Goal: Task Accomplishment & Management: Use online tool/utility

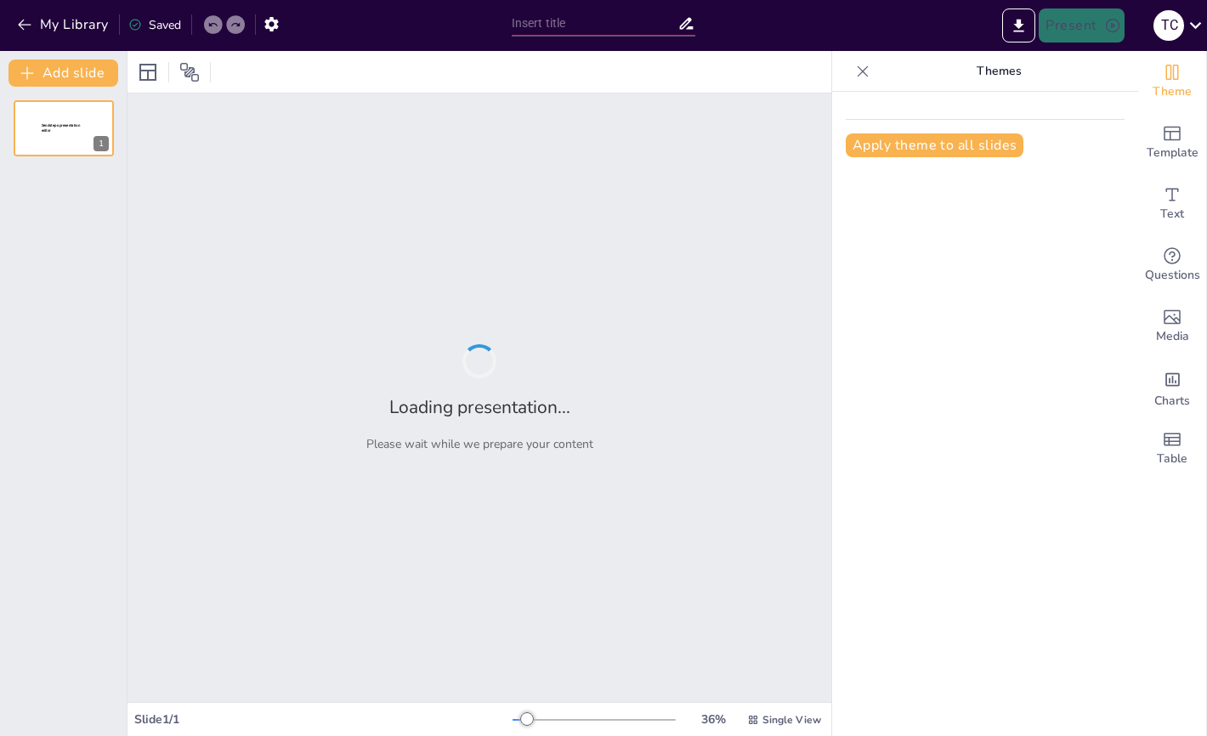
type input "[PERSON_NAME]"
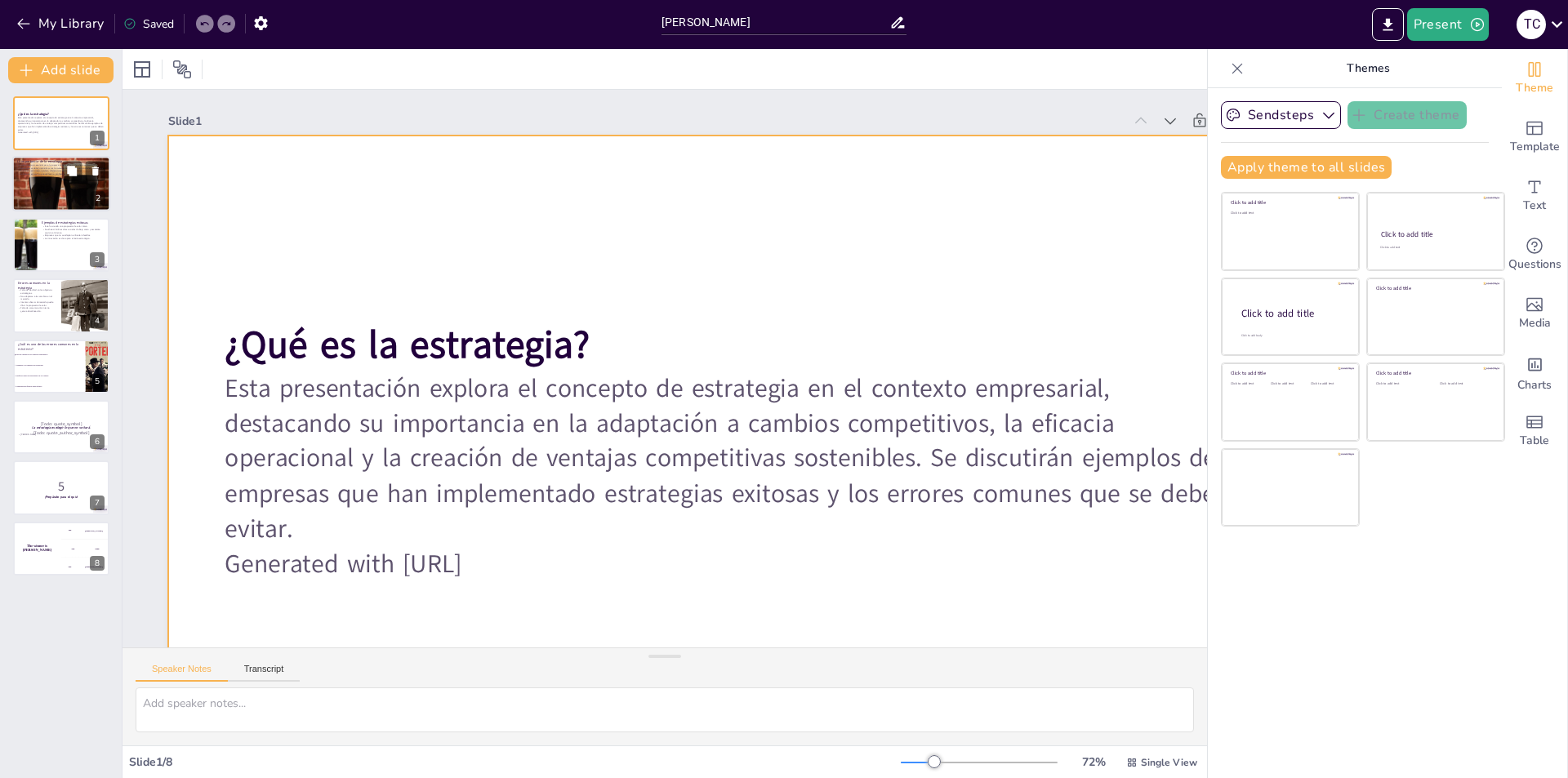
checkbox input "true"
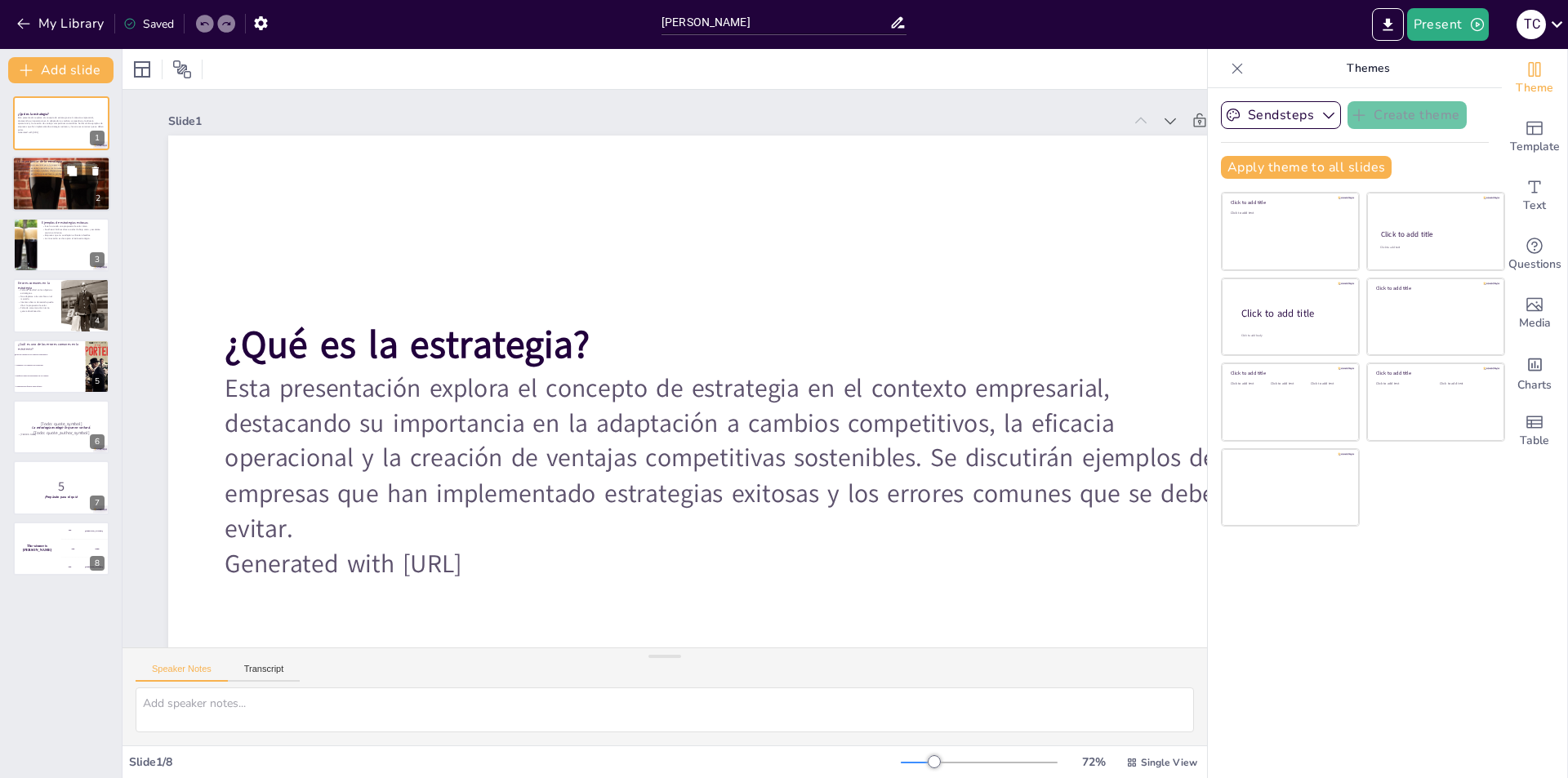
click at [33, 198] on div at bounding box center [61, 184] width 106 height 56
type textarea "Lo ipsumdolor si ametconsect adipis elitseddoei tem incididun utlab etdo ma ali…"
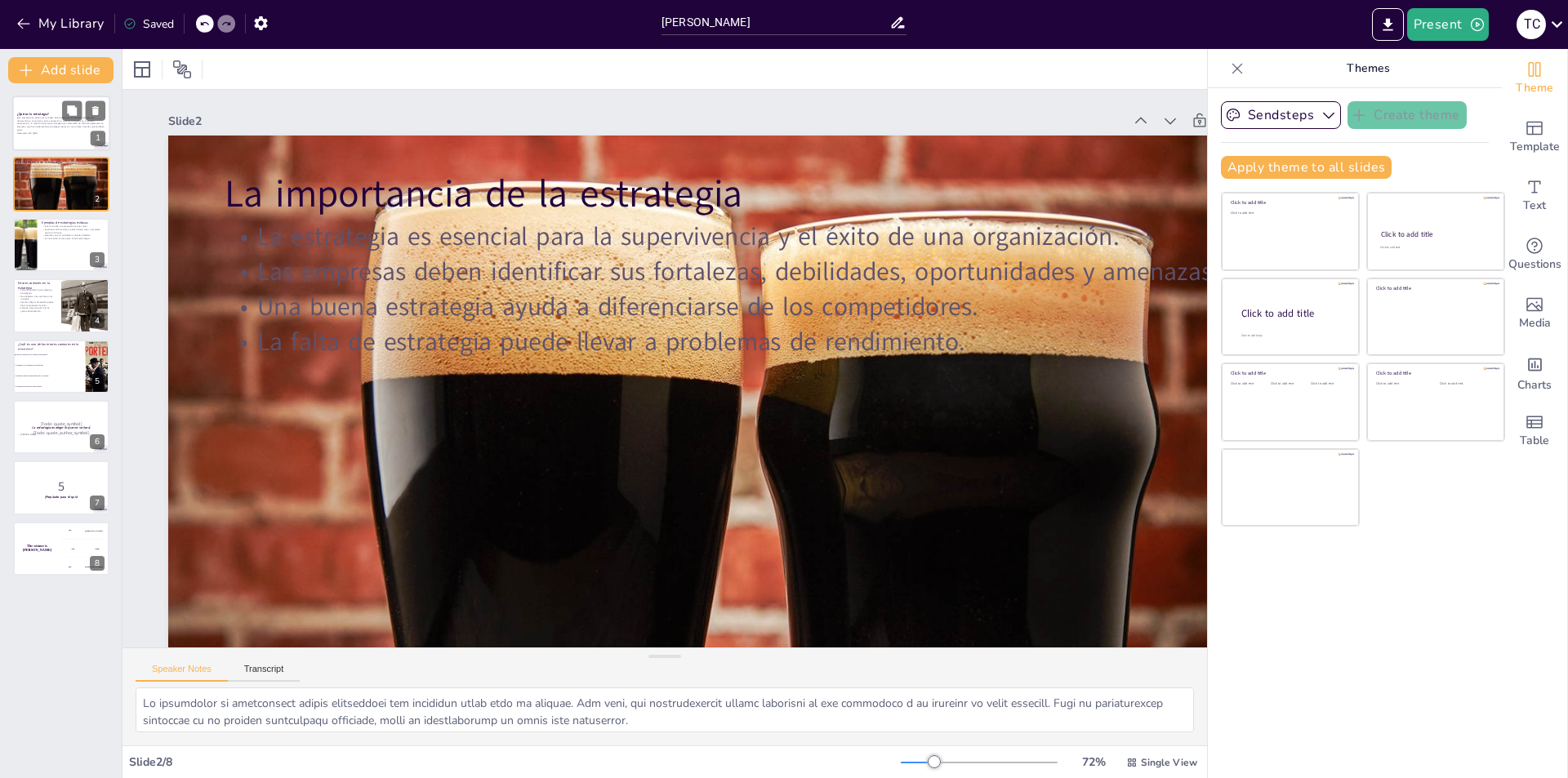
checkbox input "true"
click at [52, 121] on p "Esta presentación explora el concepto de estrategia en el contexto empresarial,…" at bounding box center [61, 124] width 88 height 15
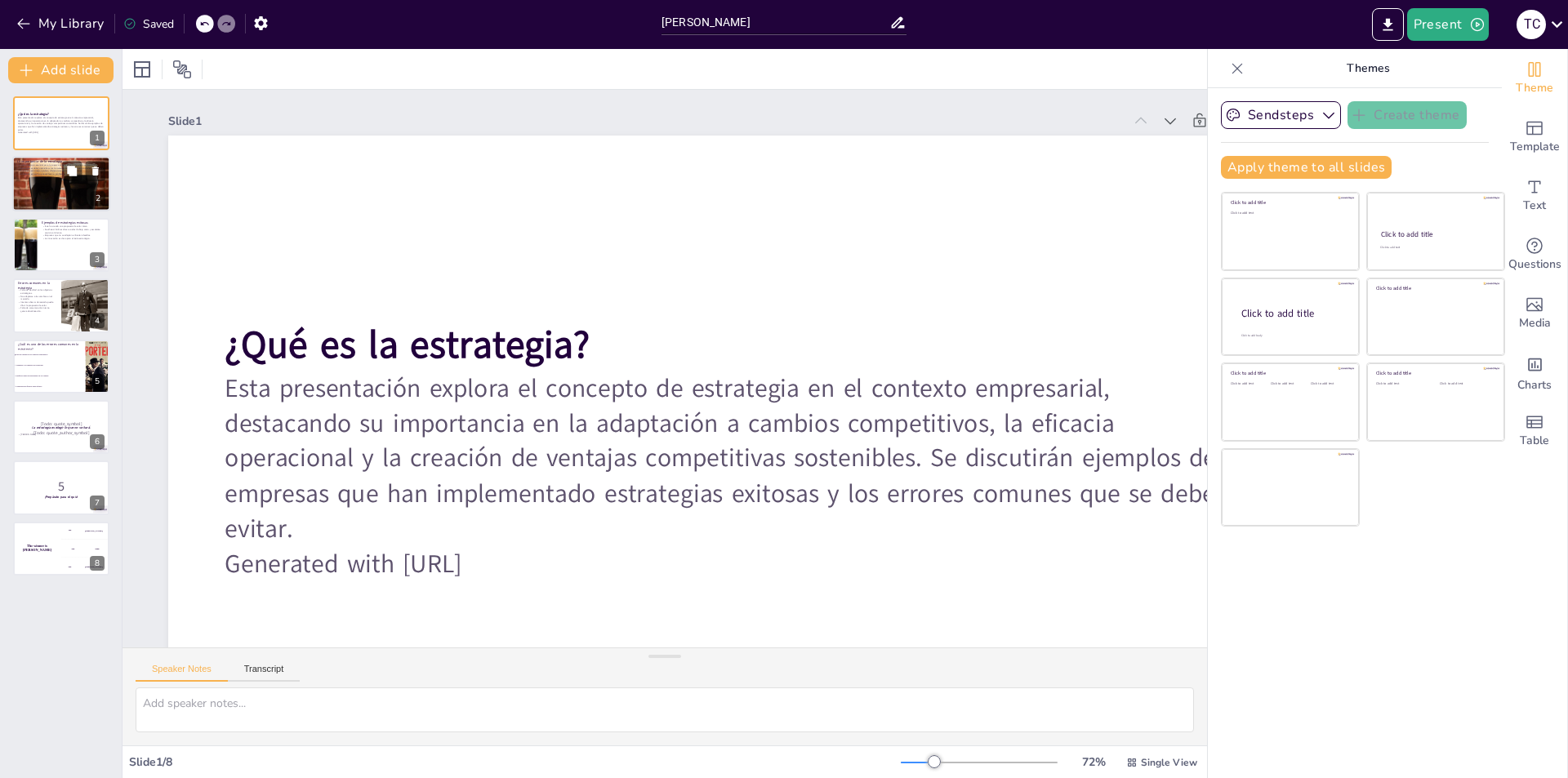
checkbox input "true"
click at [63, 199] on div at bounding box center [61, 184] width 106 height 56
type textarea "Lo ipsumdolor si ametconsect adipis elitseddoei tem incididun utlab etdo ma ali…"
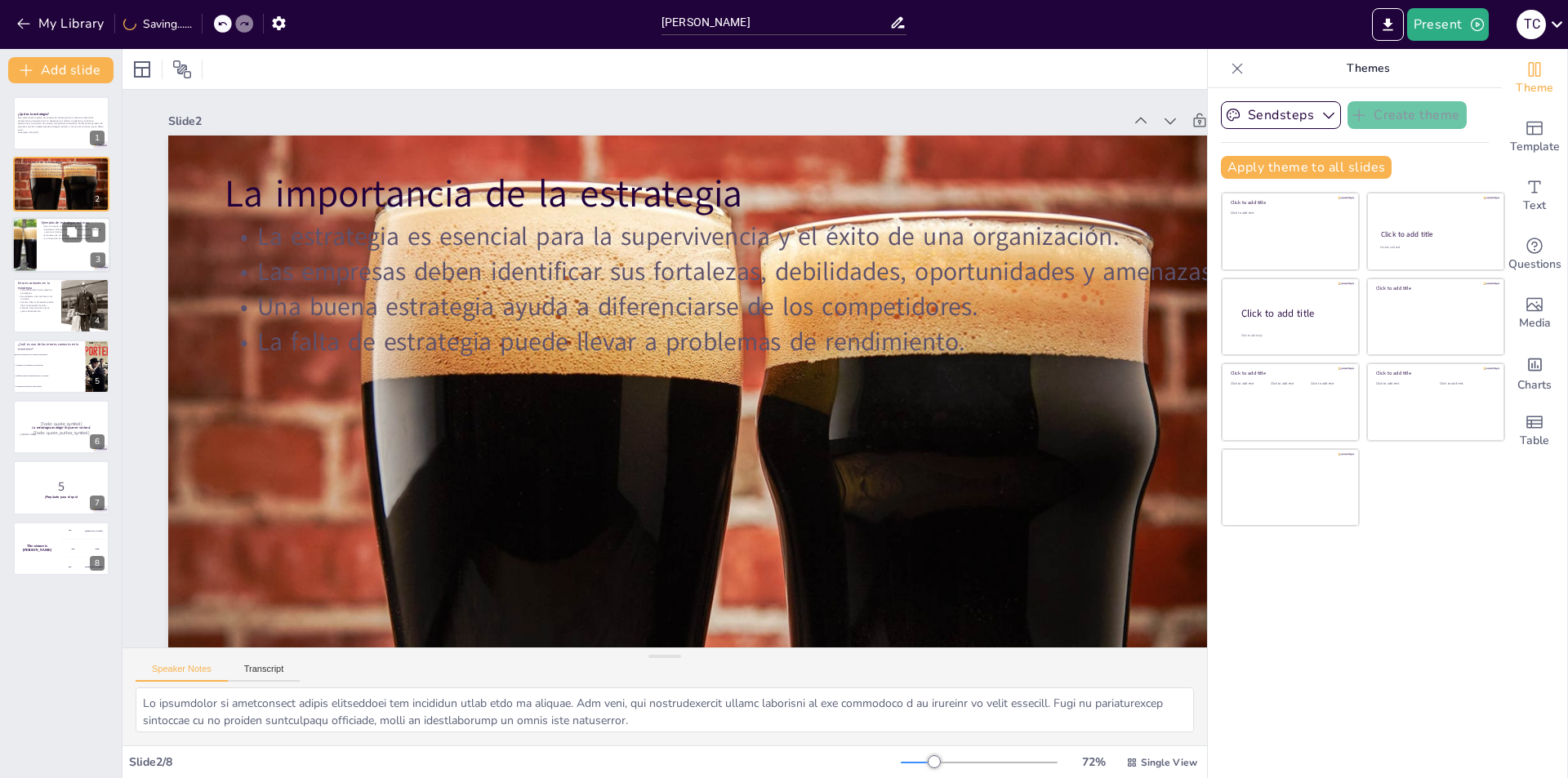
checkbox input "true"
click at [57, 237] on p "La innovación es clave para el éxito estratégico." at bounding box center [73, 237] width 63 height 3
type textarea "Lore ip dolorsi ametconsec ad el seddoei te incidid ut laboree doloremag aliqua…"
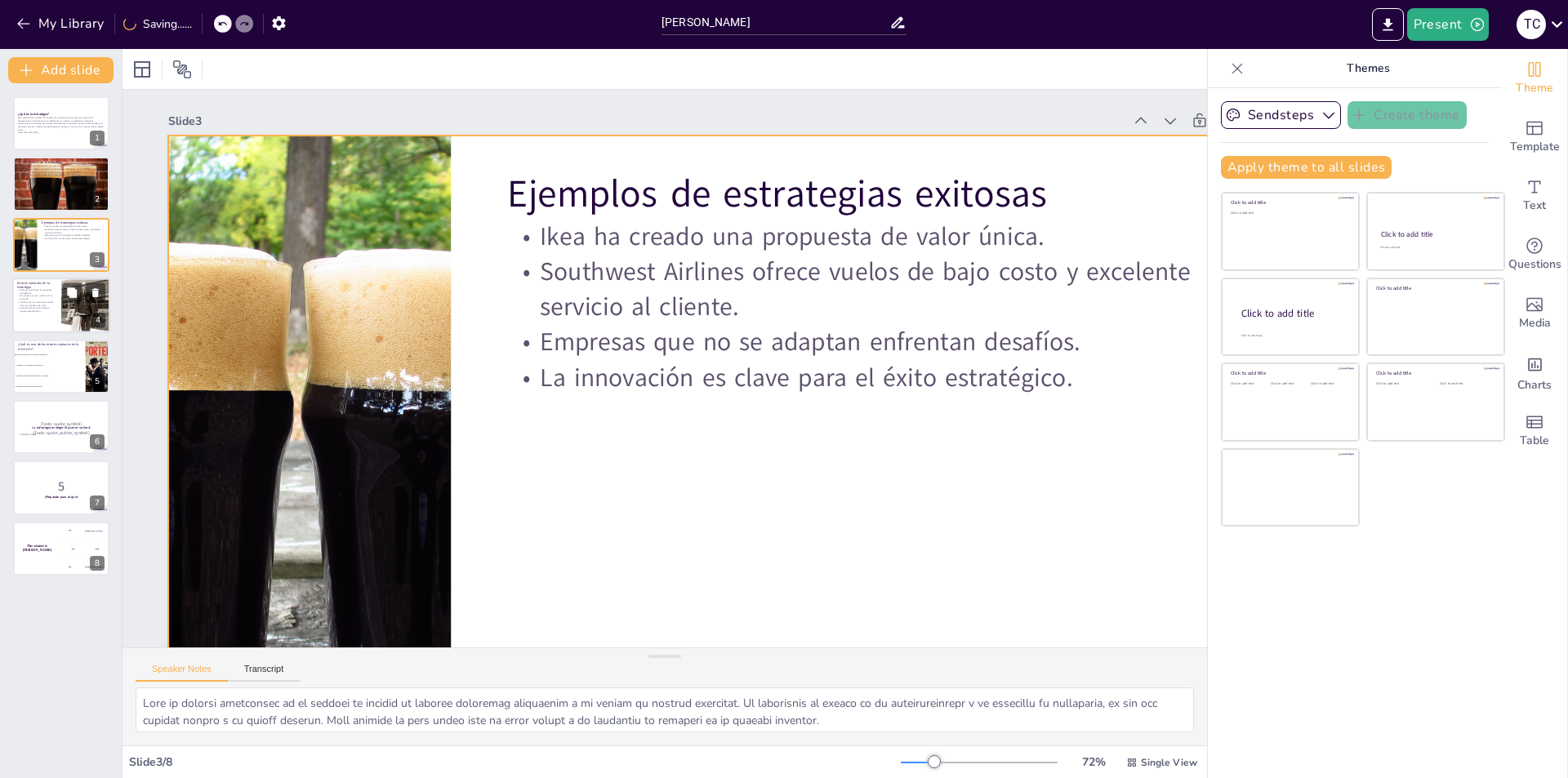
checkbox input "true"
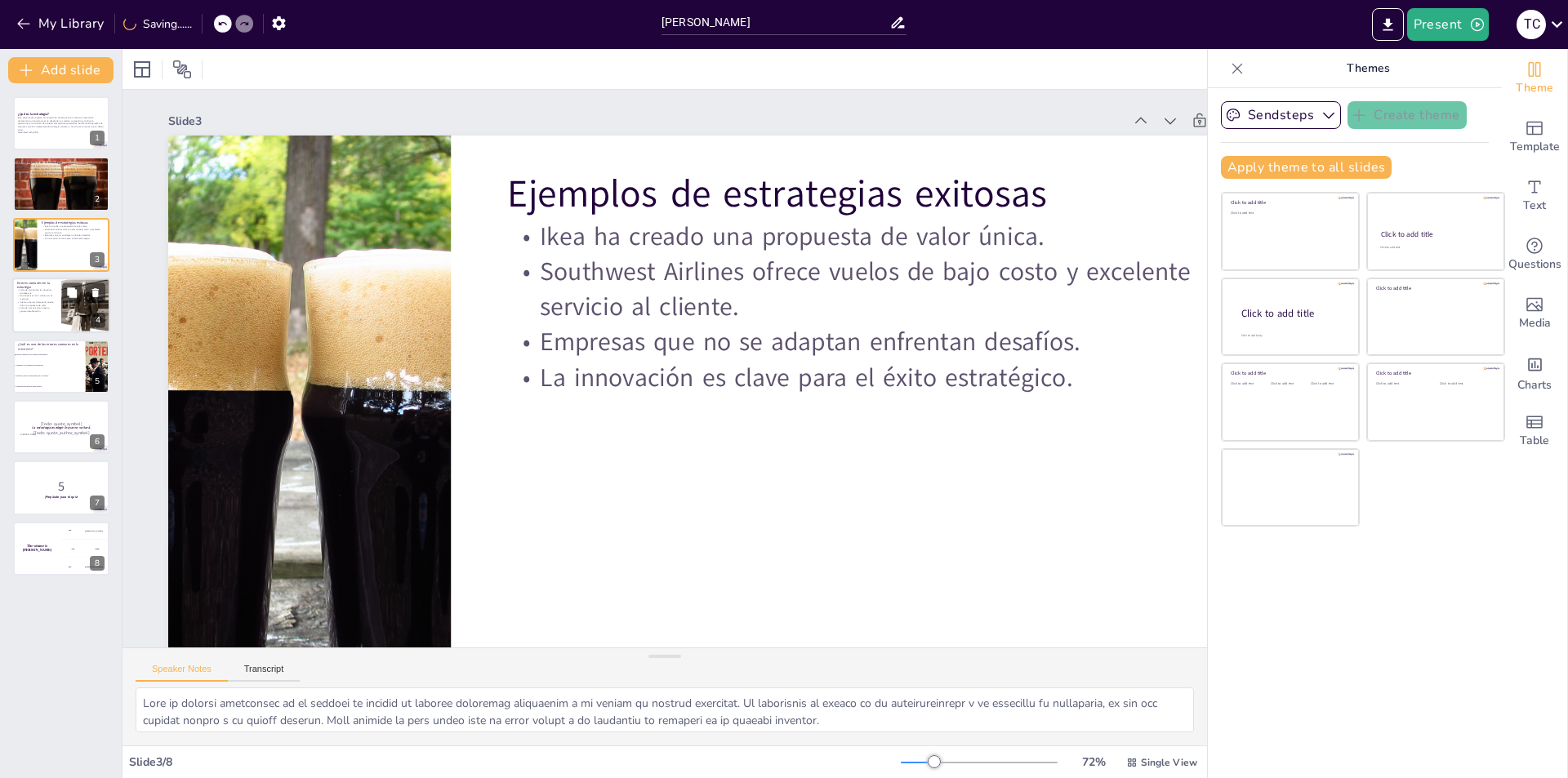
click at [73, 318] on div at bounding box center [86, 305] width 49 height 62
type textarea "Lo ipsumdol si ame consectet adipiscingel se doeiusmo temp inc utlab et do magn…"
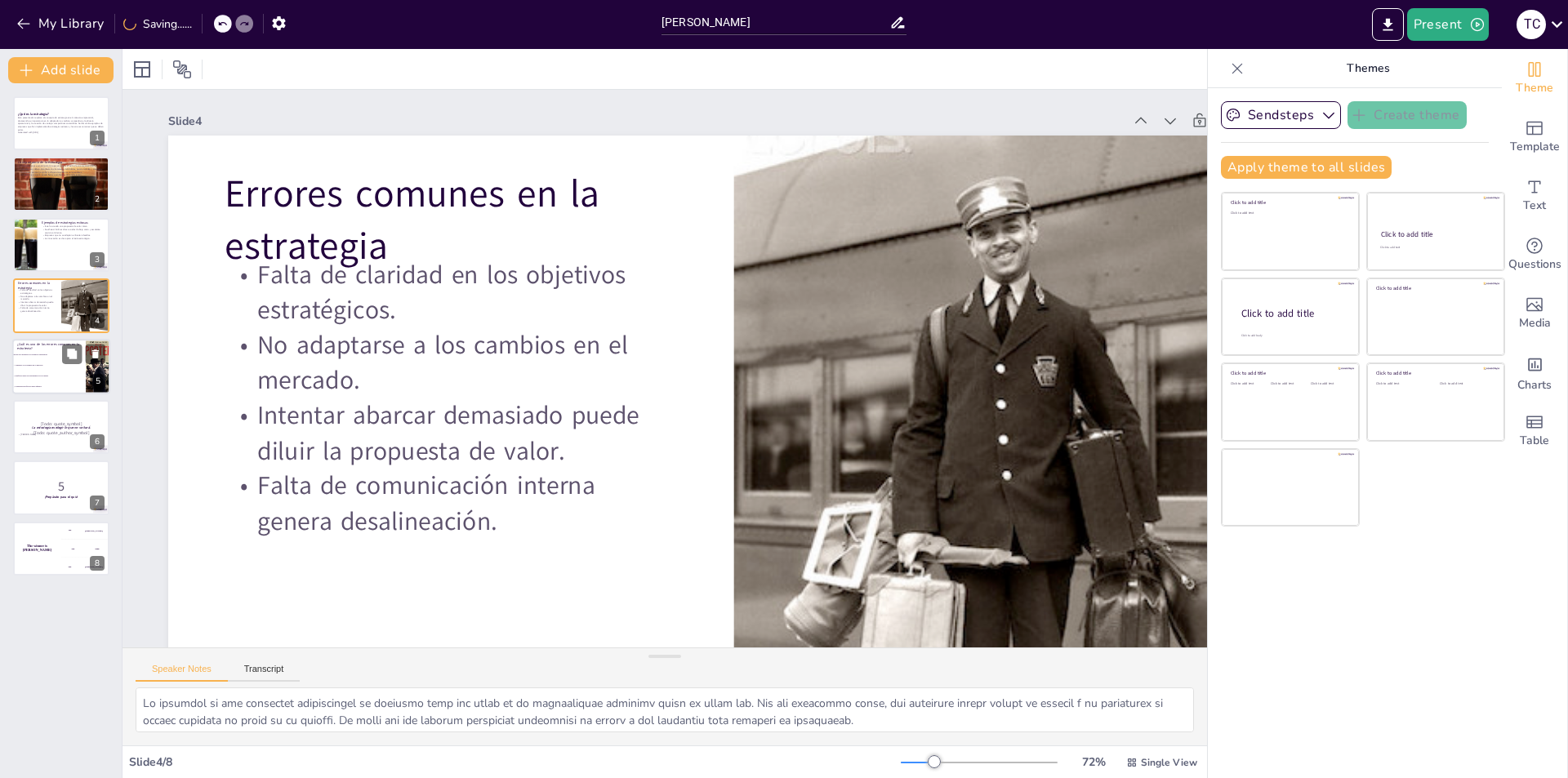
checkbox input "true"
click at [50, 373] on li "Satisfacer todas las necesidades de los clientes" at bounding box center [49, 376] width 73 height 11
type textarea "La respuesta correcta es "Falta de claridad en los objetivos estratégicos", que…"
checkbox input "true"
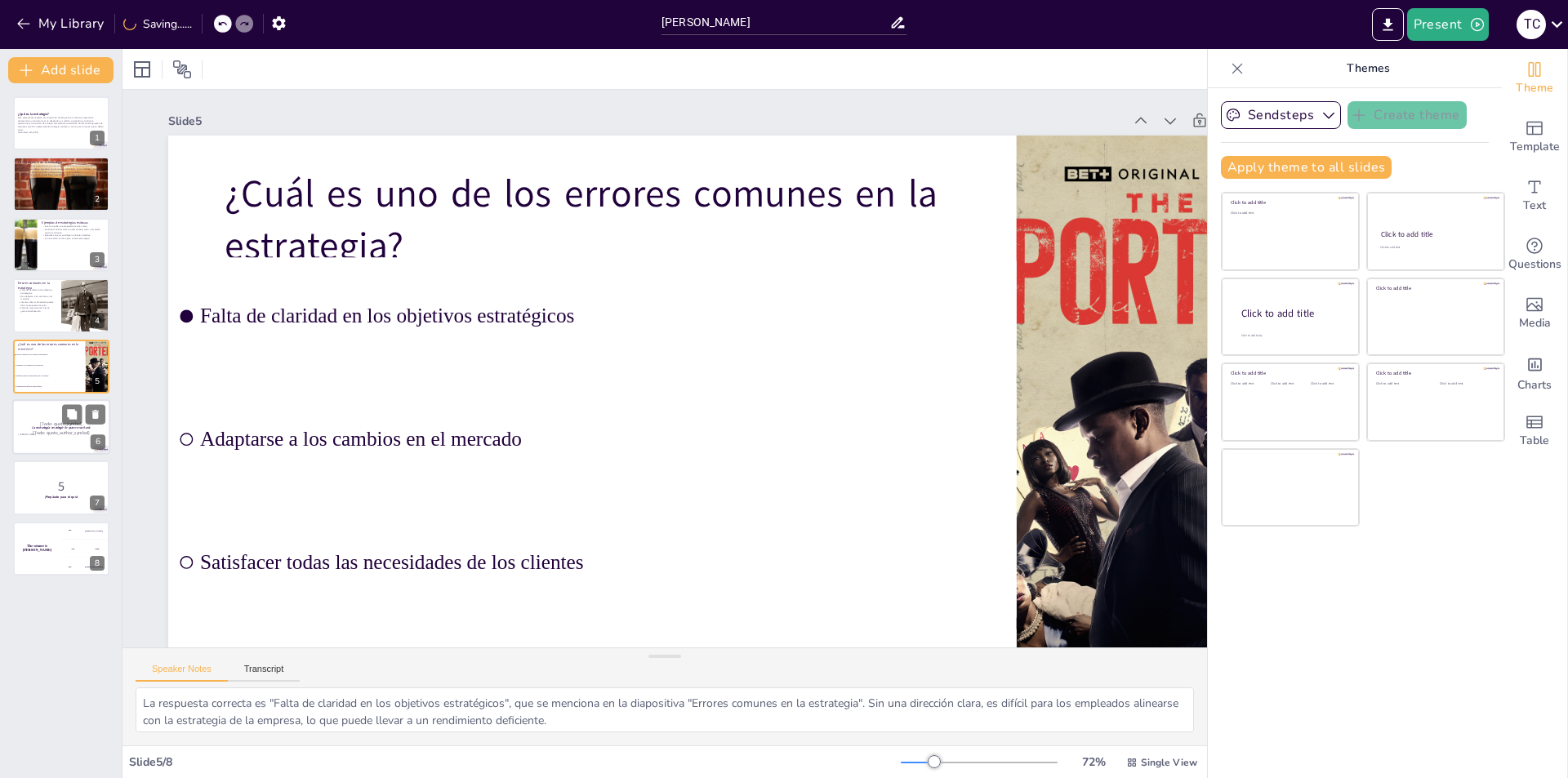
checkbox input "true"
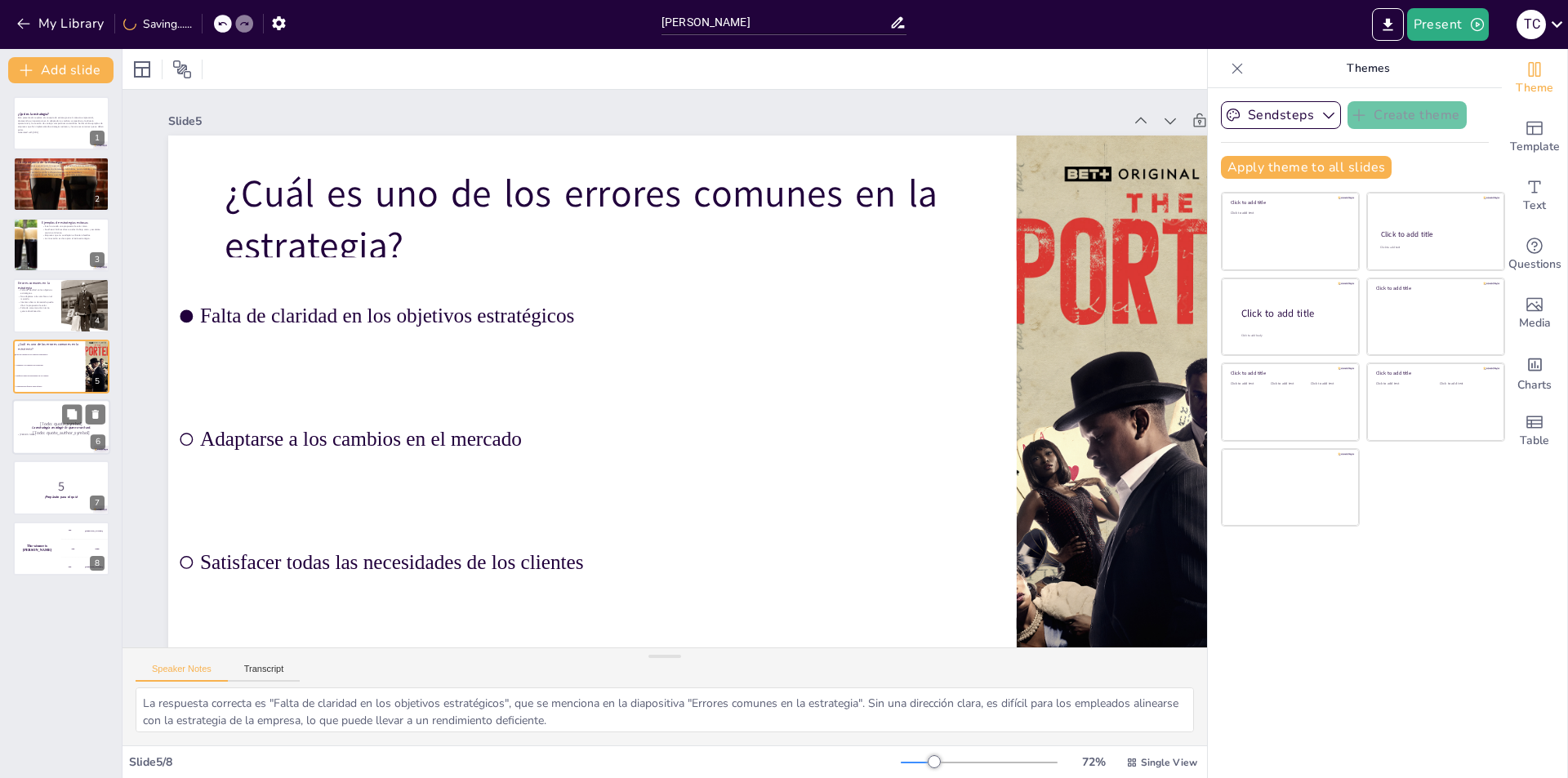
checkbox input "true"
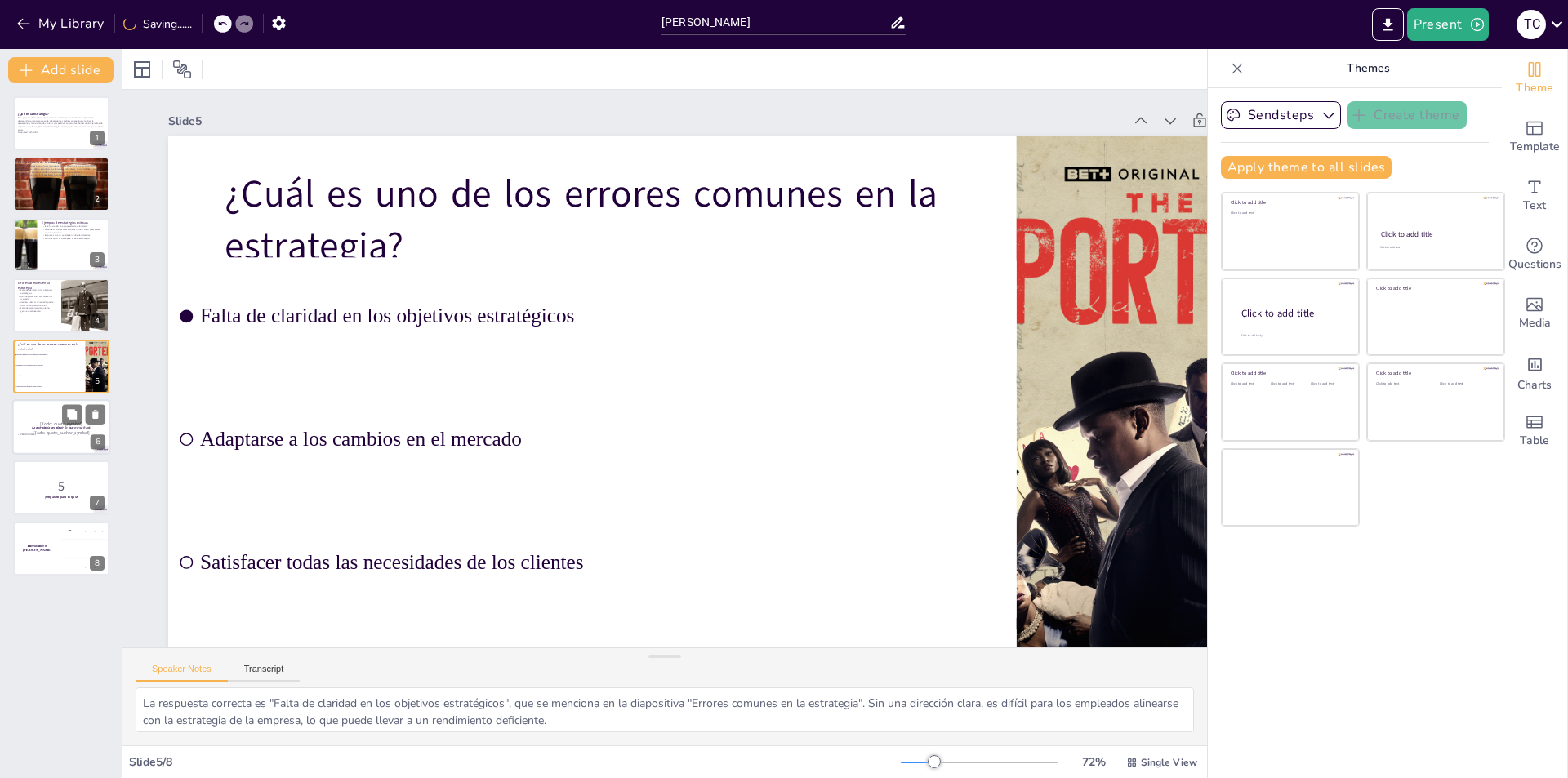
checkbox input "true"
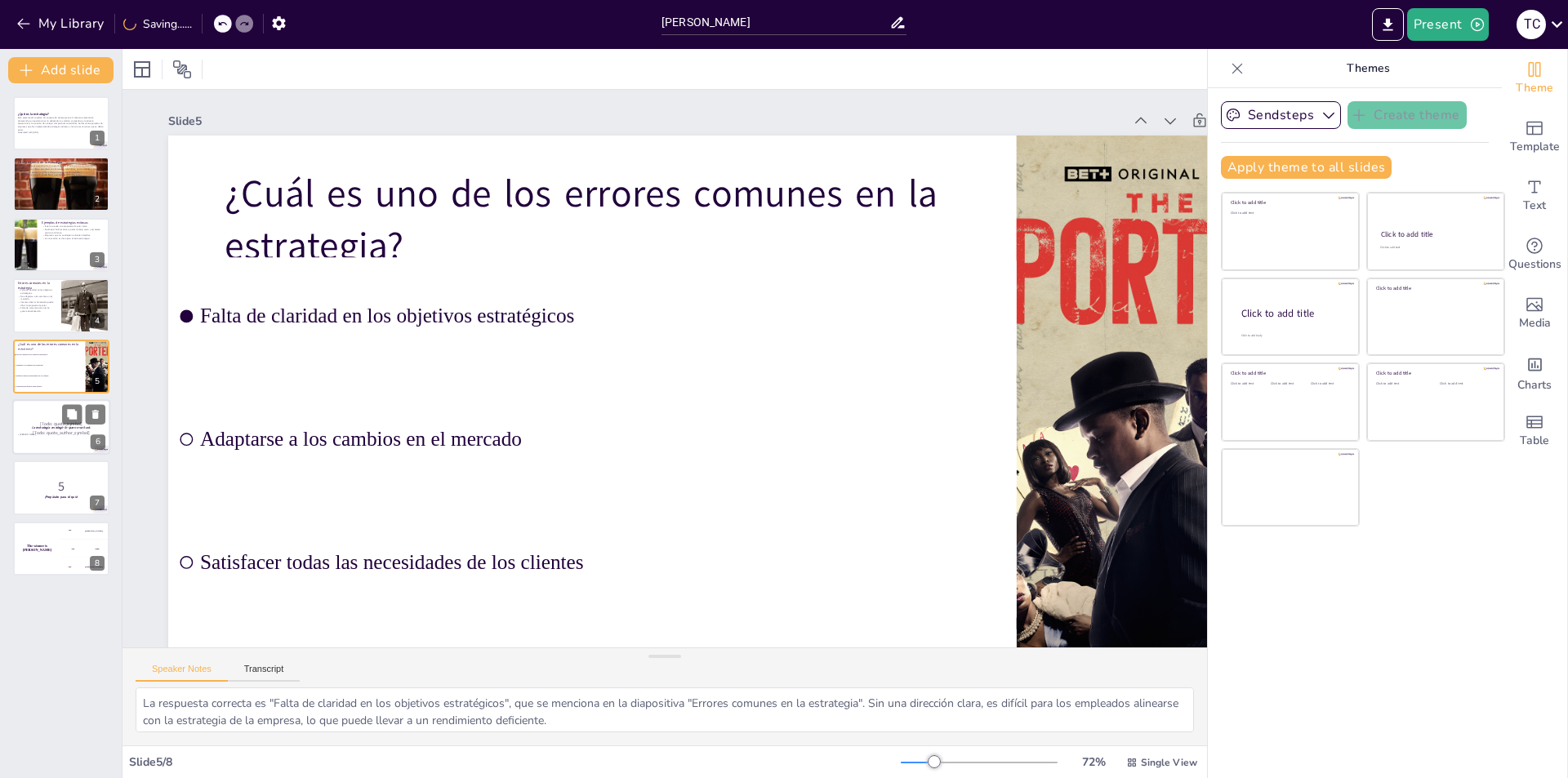
checkbox input "true"
click at [46, 450] on div at bounding box center [61, 427] width 98 height 56
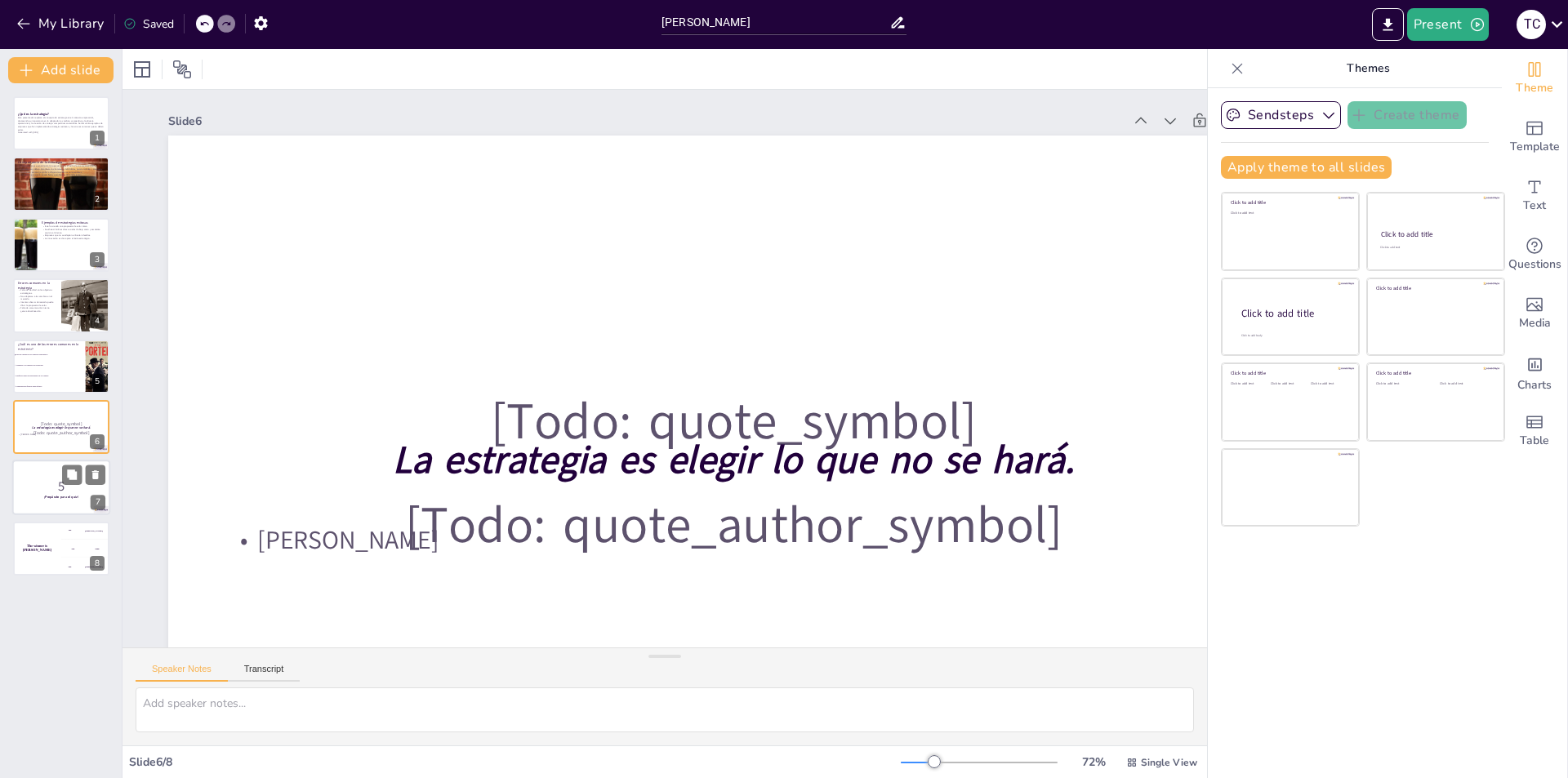
click at [52, 488] on p "5" at bounding box center [61, 486] width 88 height 18
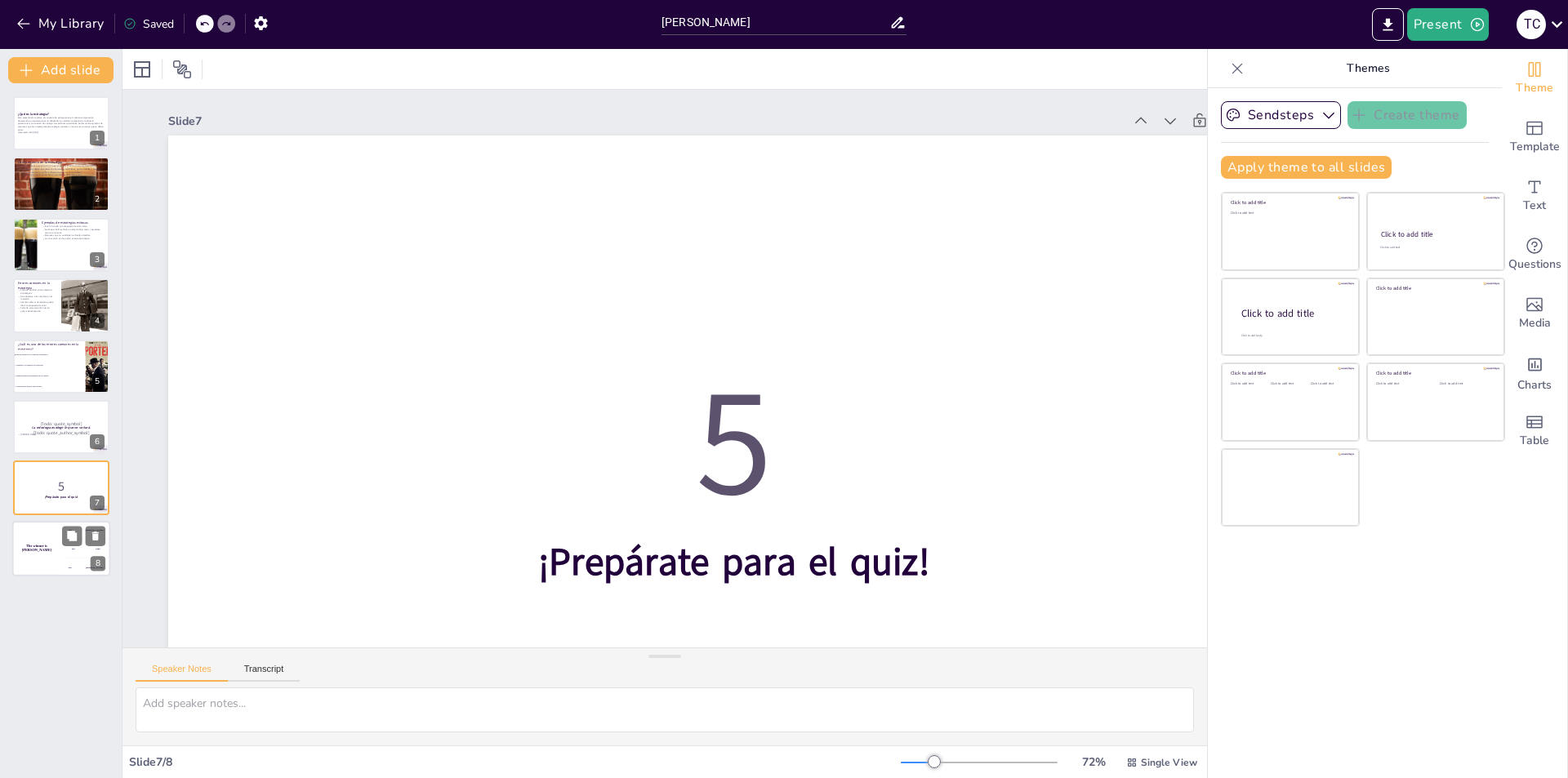
click at [61, 546] on h4 "The winner is [PERSON_NAME]" at bounding box center [37, 547] width 49 height 8
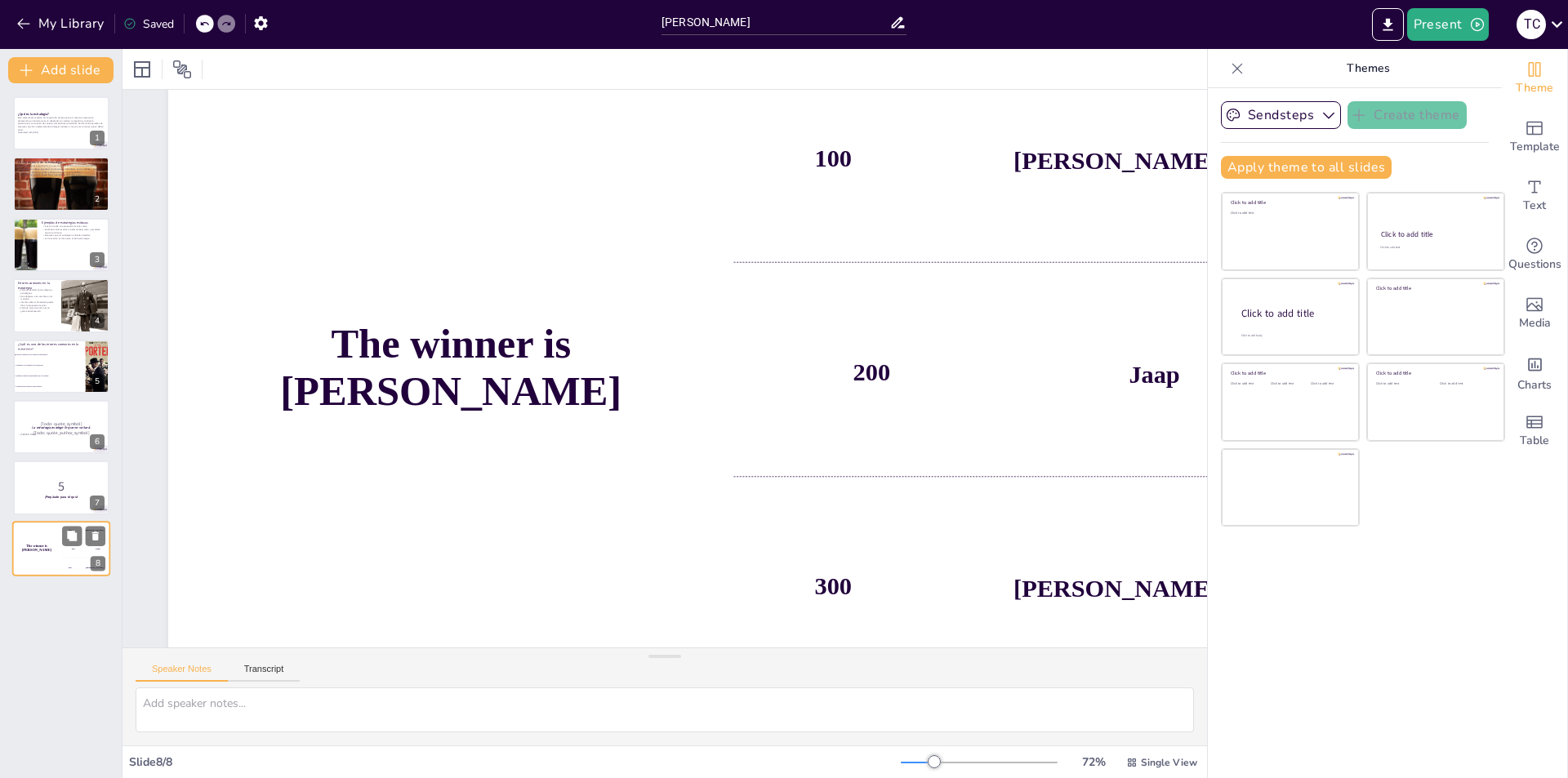
scroll to position [85, 0]
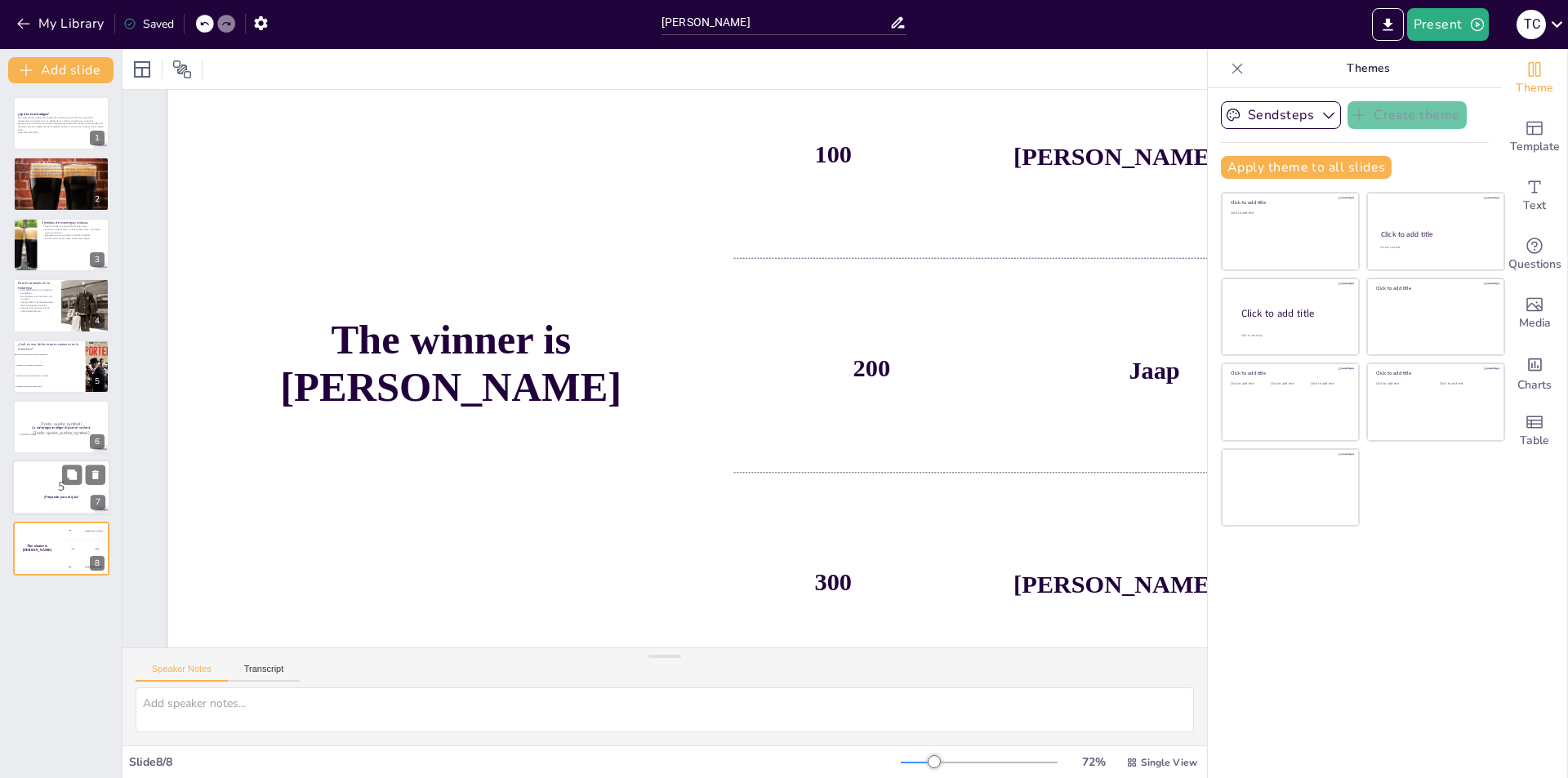
click at [46, 471] on div at bounding box center [61, 488] width 98 height 56
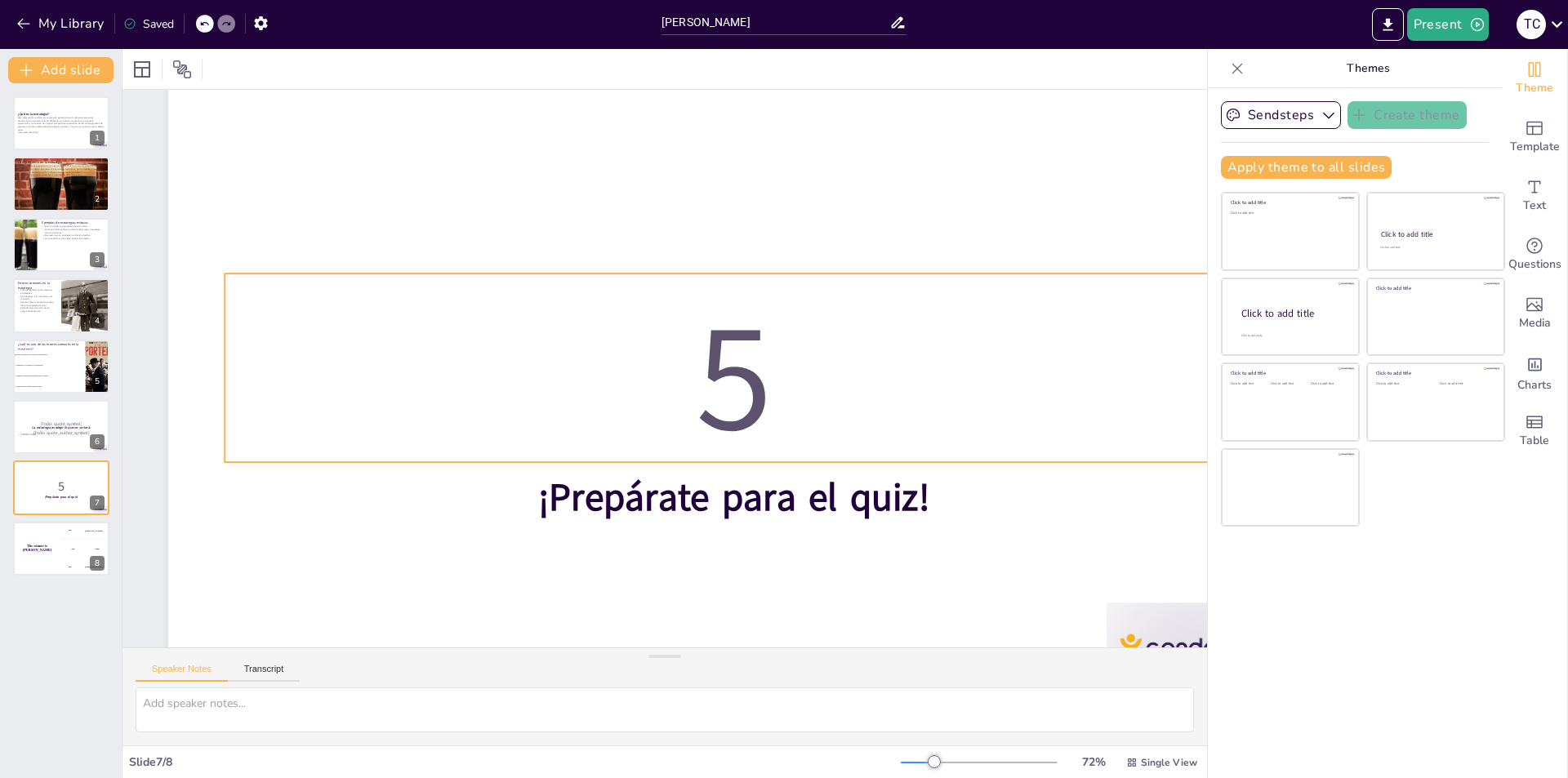
scroll to position [136, 0]
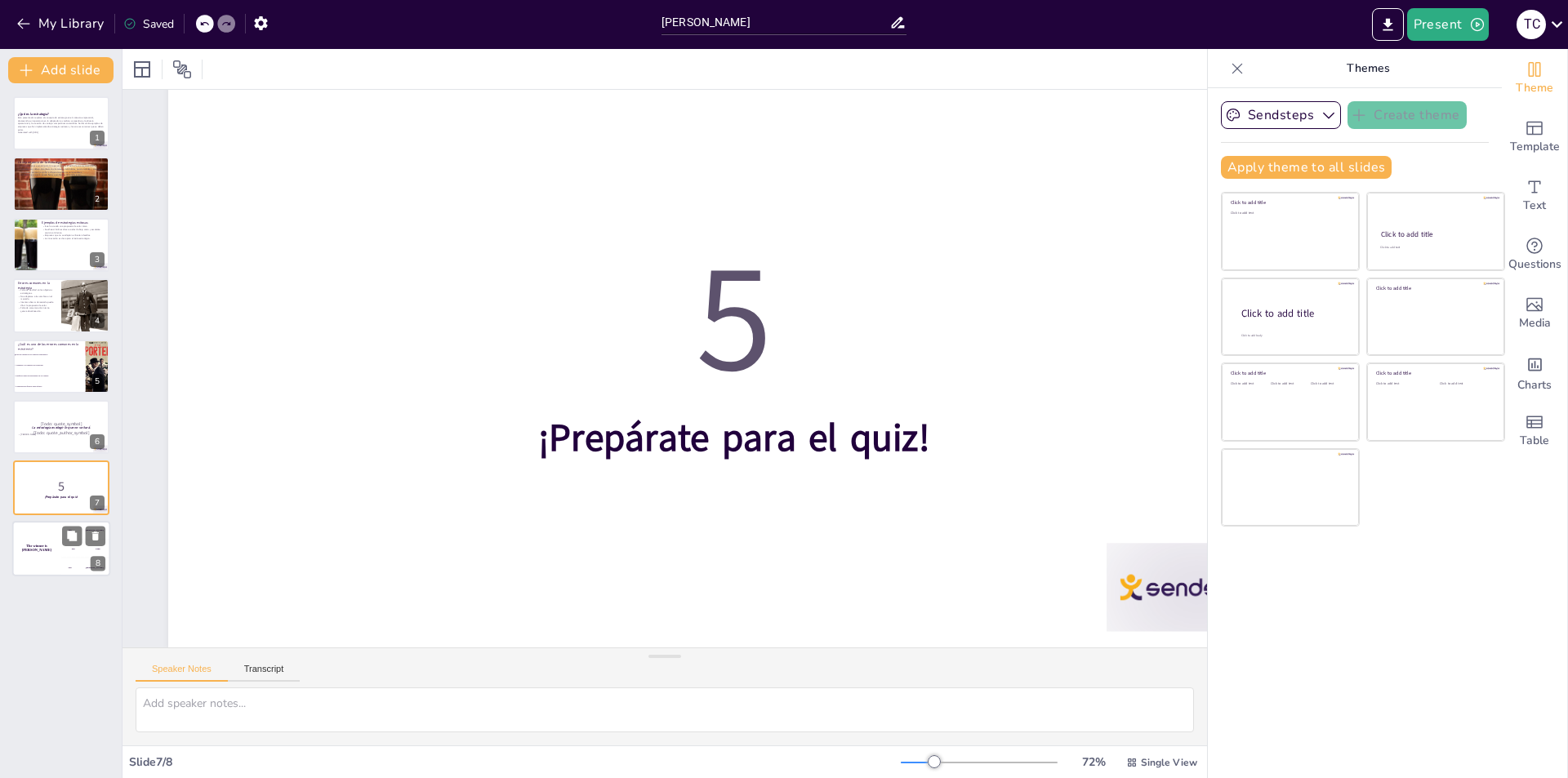
click at [41, 551] on div "The winner is [PERSON_NAME]" at bounding box center [37, 548] width 49 height 56
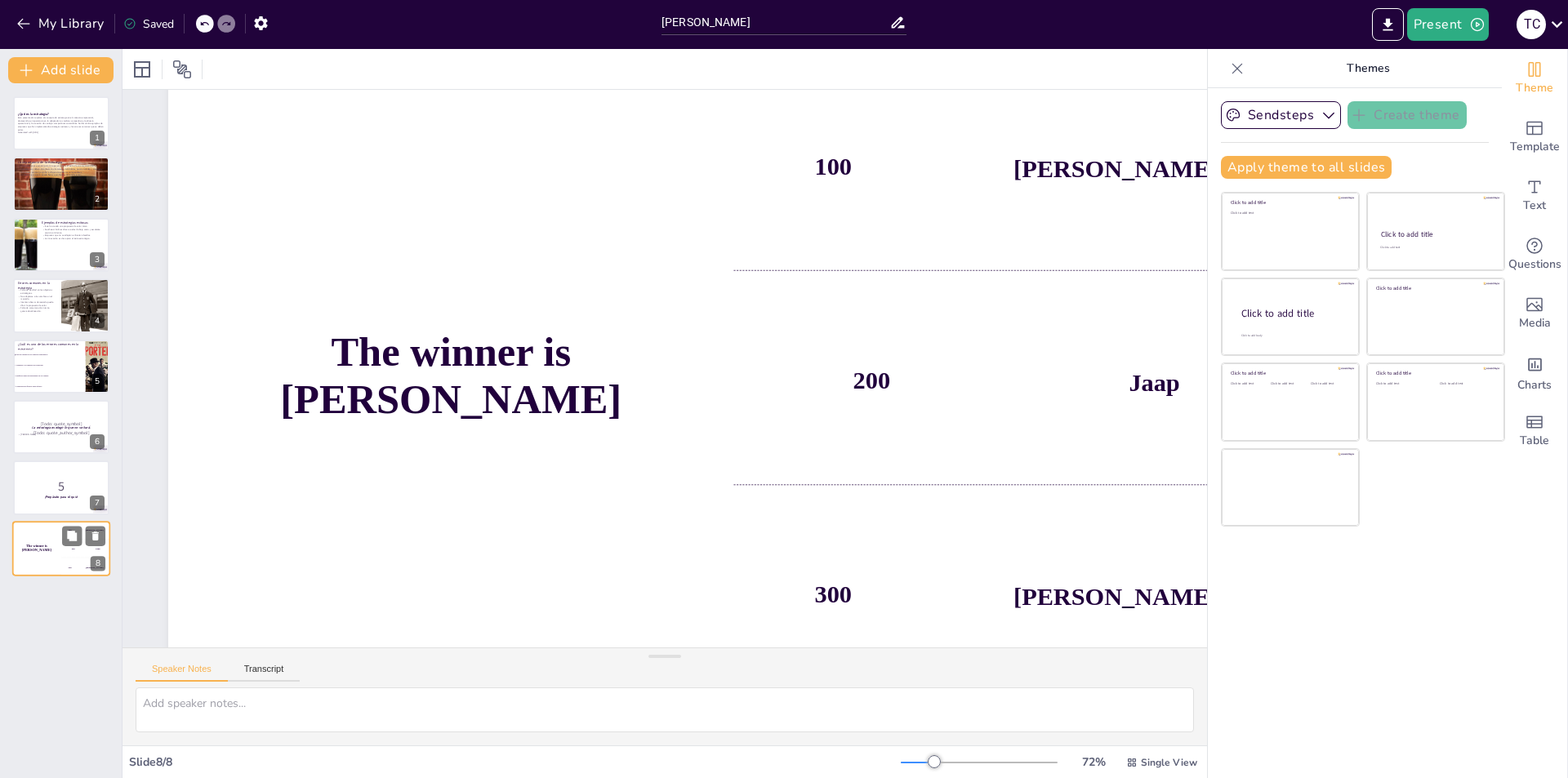
scroll to position [85, 0]
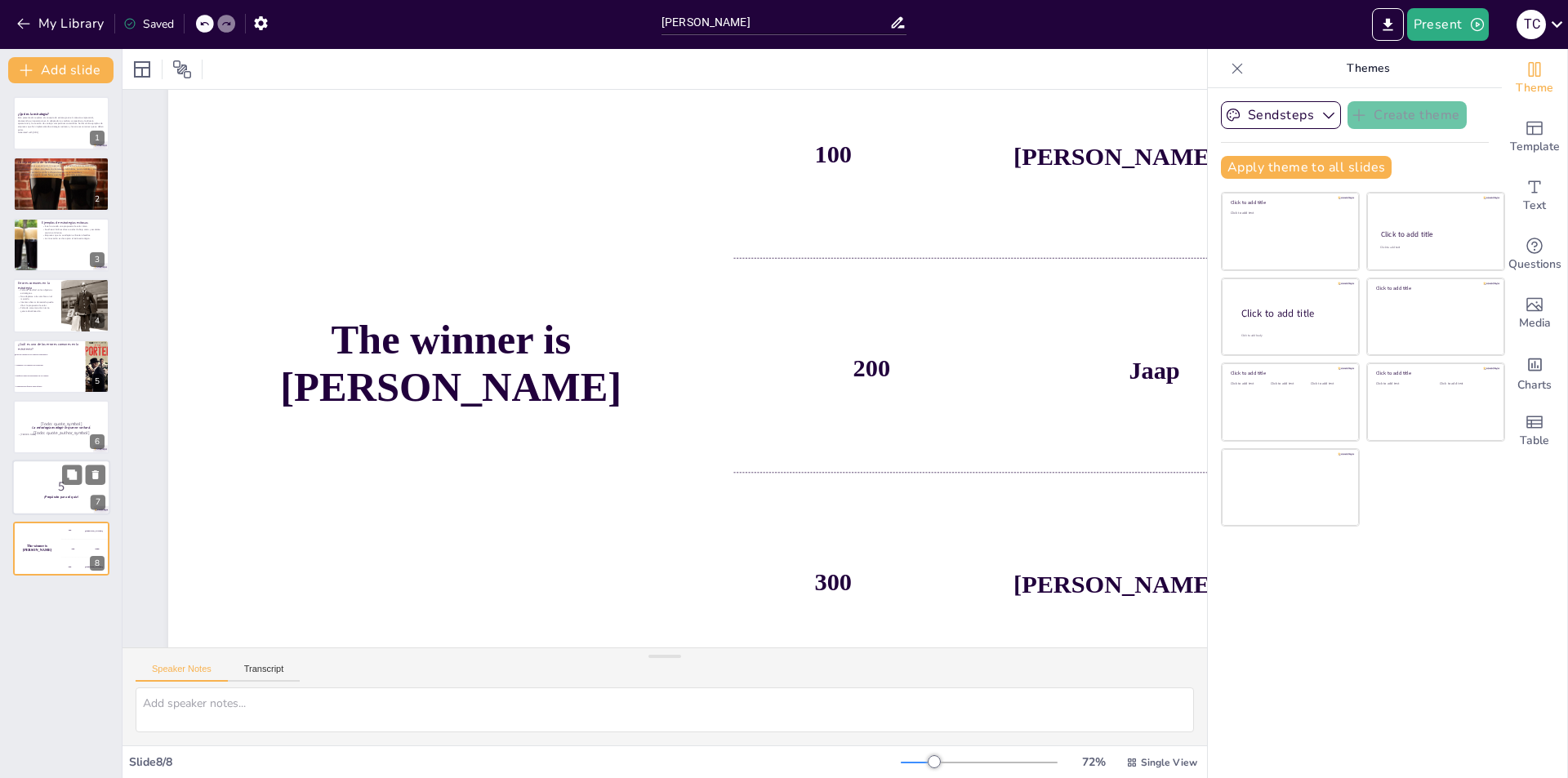
click at [46, 484] on p "5" at bounding box center [61, 486] width 88 height 18
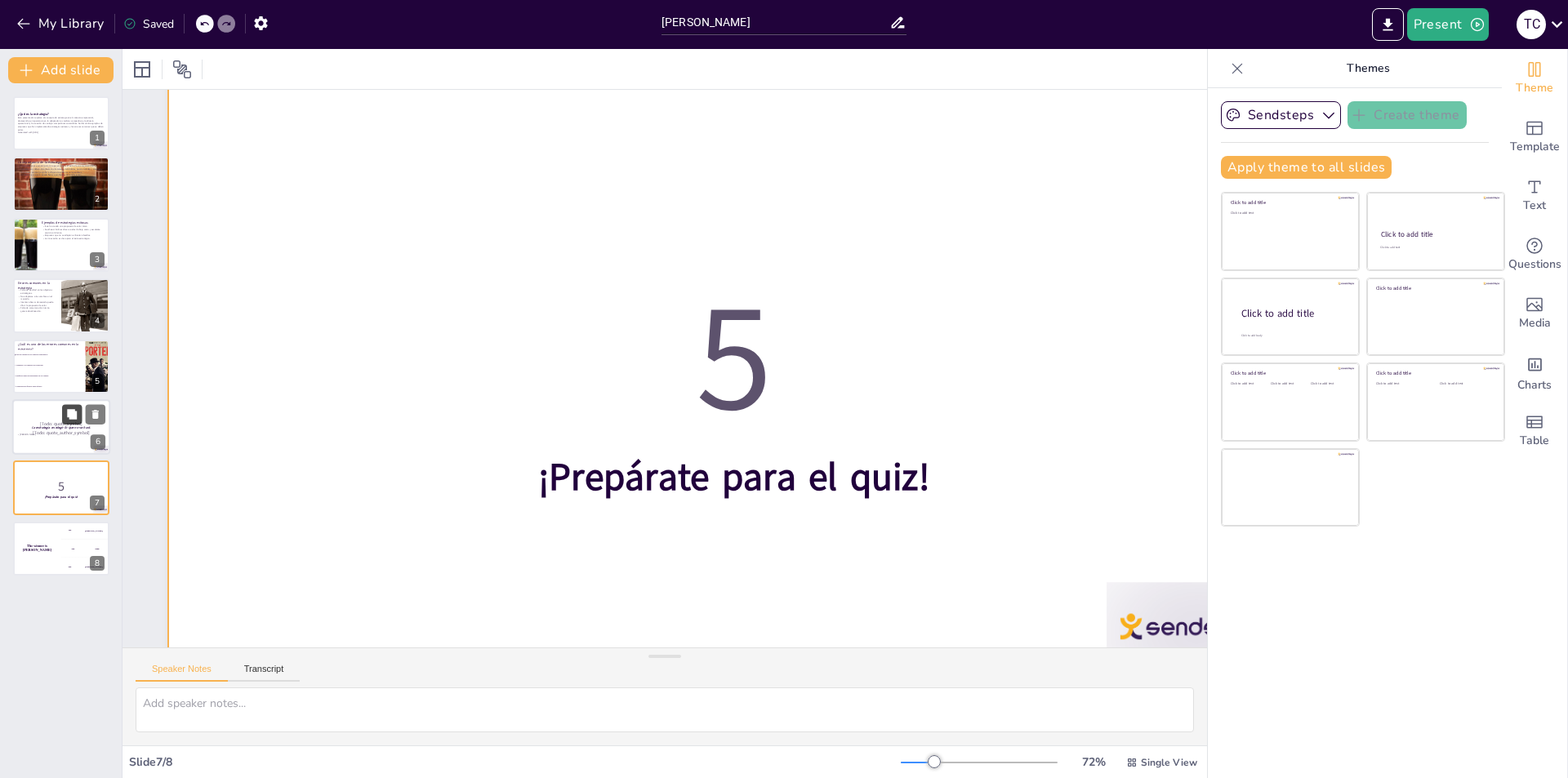
scroll to position [0, 0]
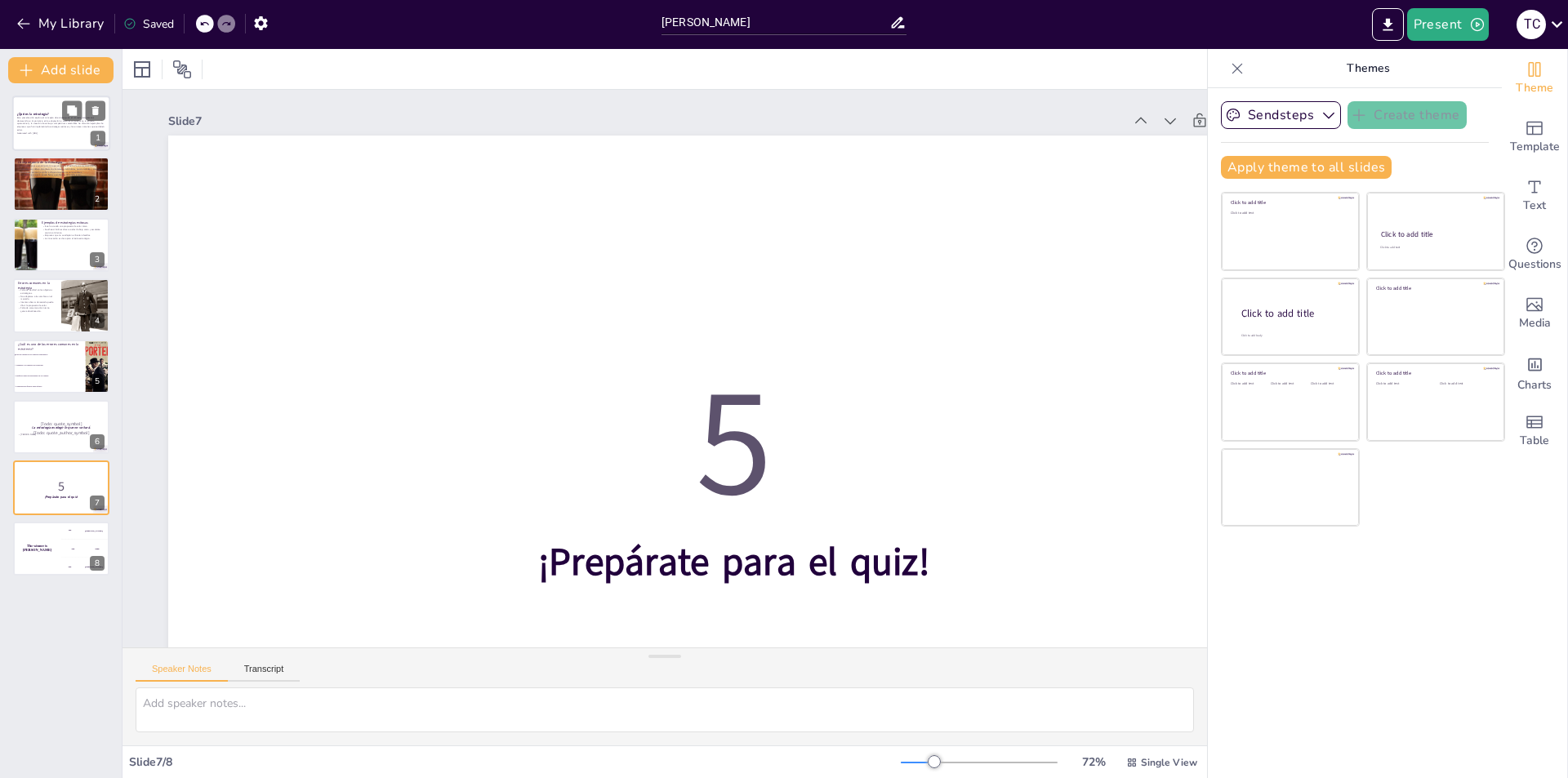
click at [40, 121] on p "Esta presentación explora el concepto de estrategia en el contexto empresarial,…" at bounding box center [61, 124] width 88 height 15
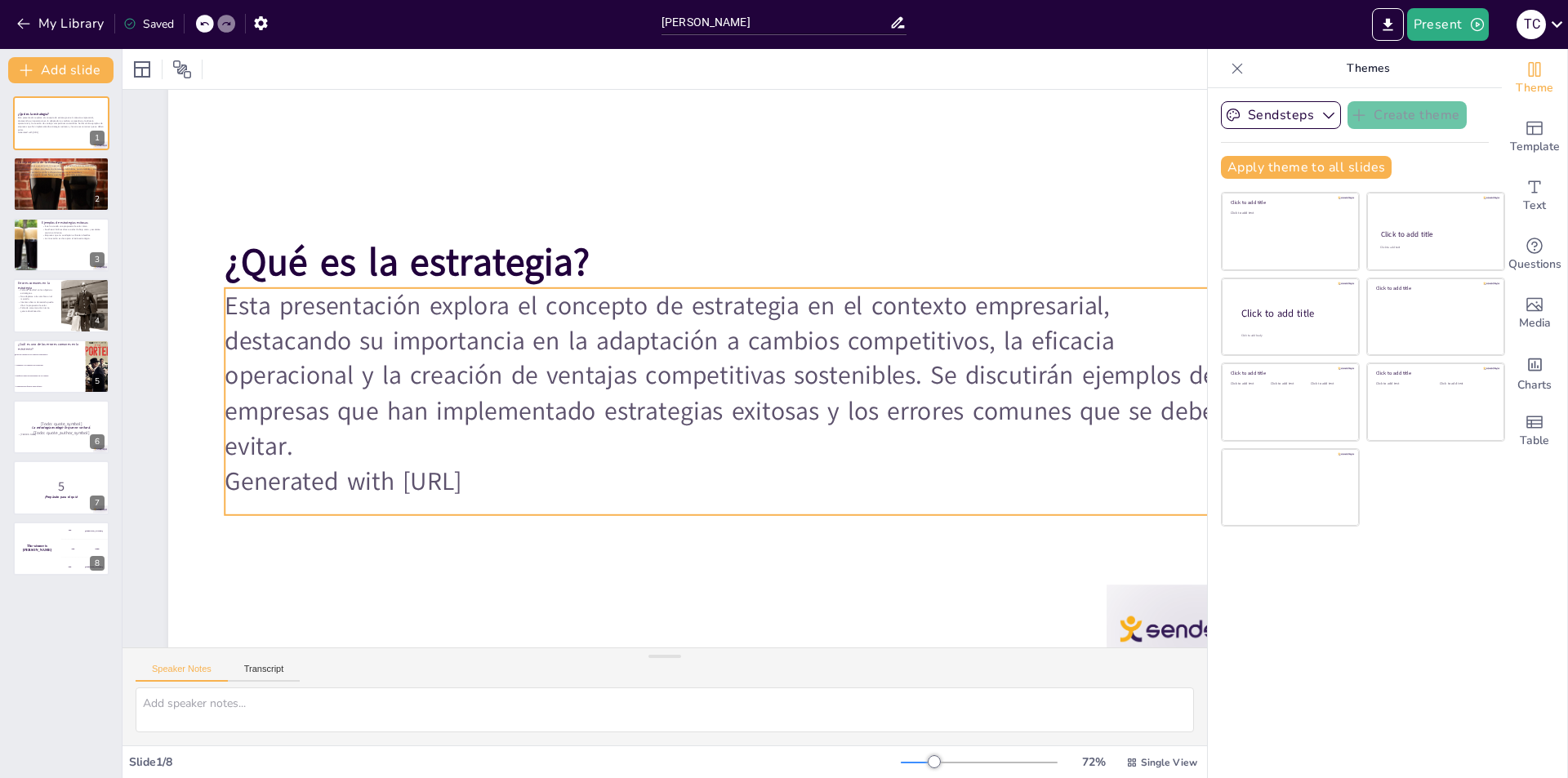
scroll to position [136, 0]
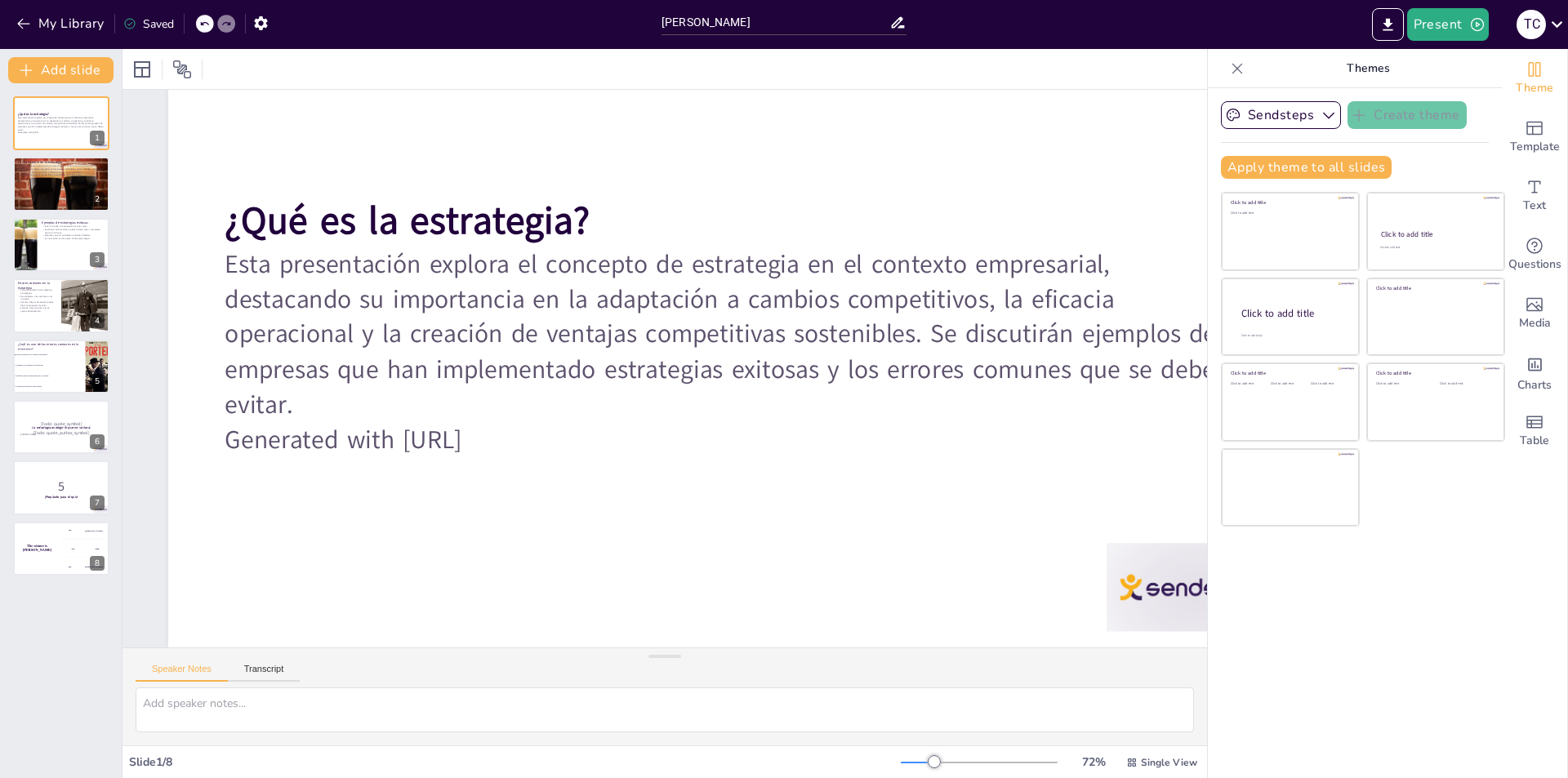
checkbox input "true"
click at [1159, 13] on button "Present" at bounding box center [1447, 24] width 82 height 33
click at [1159, 65] on font "Presentación de vista previa" at bounding box center [1490, 61] width 136 height 12
